Goal: Download file/media

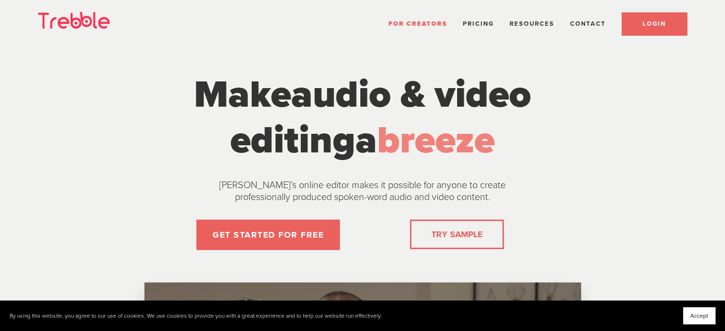
click at [669, 21] on link "LOGIN" at bounding box center [654, 23] width 65 height 23
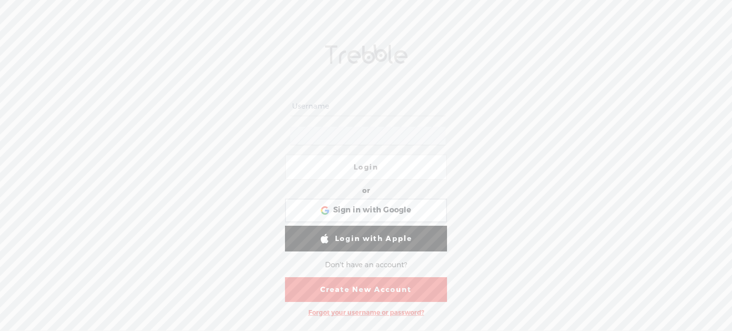
type input "Cat_Griffin"
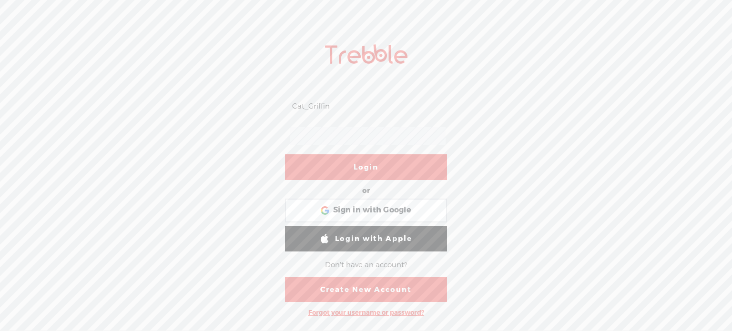
click at [355, 167] on link "Login" at bounding box center [366, 167] width 162 height 26
click at [370, 170] on div at bounding box center [368, 168] width 28 height 28
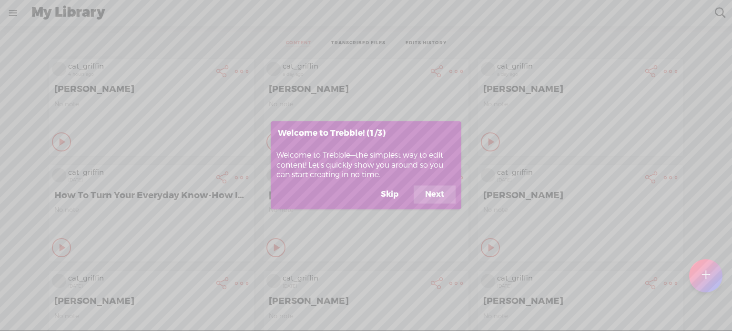
click at [397, 198] on button "Skip" at bounding box center [389, 195] width 41 height 18
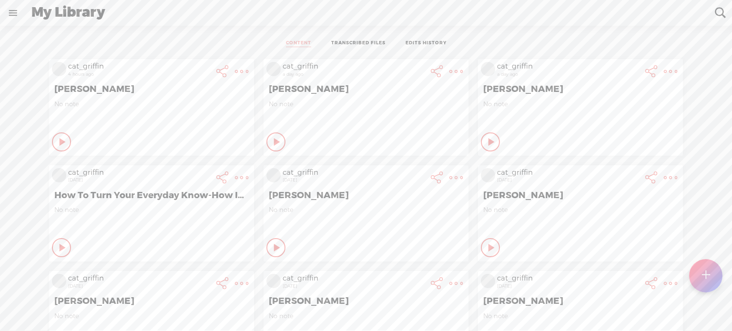
drag, startPoint x: 446, startPoint y: 69, endPoint x: 406, endPoint y: 121, distance: 65.2
click at [418, 112] on div "cat_griffin a day ago [PERSON_NAME] No note Play Content Private" at bounding box center [366, 107] width 205 height 96
click at [248, 67] on t at bounding box center [241, 71] width 13 height 13
click at [402, 185] on link "Download Video" at bounding box center [398, 191] width 108 height 22
